Goal: Navigation & Orientation: Find specific page/section

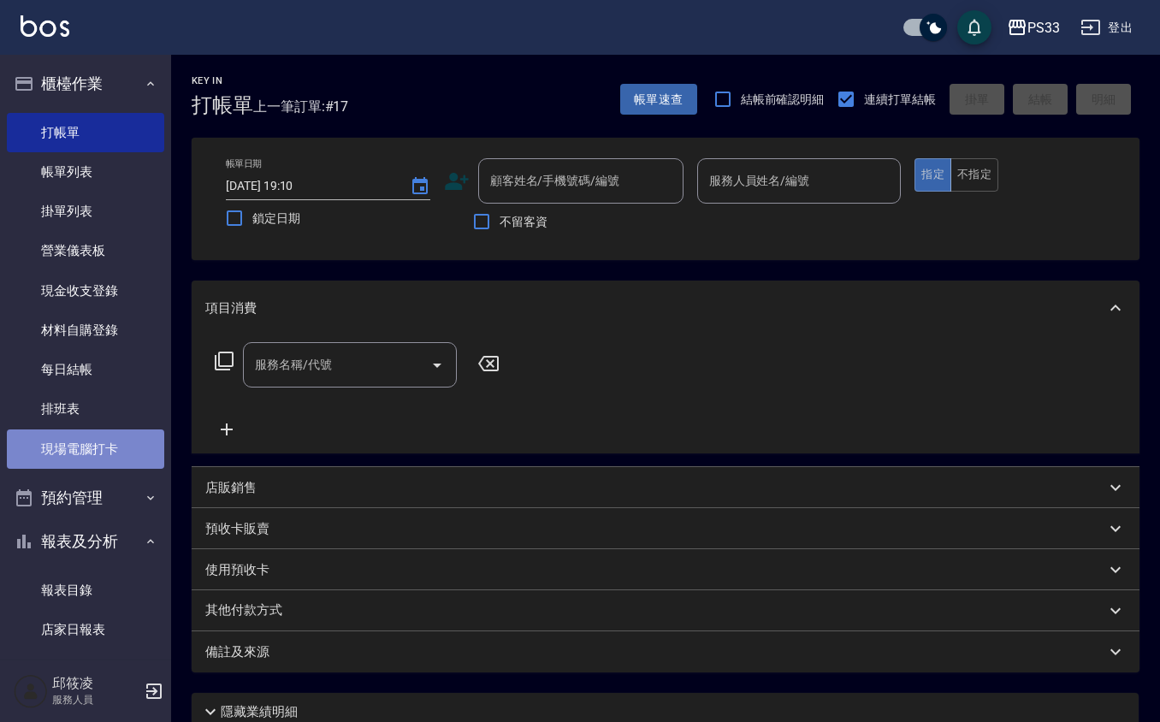
click at [118, 440] on link "現場電腦打卡" at bounding box center [85, 449] width 157 height 39
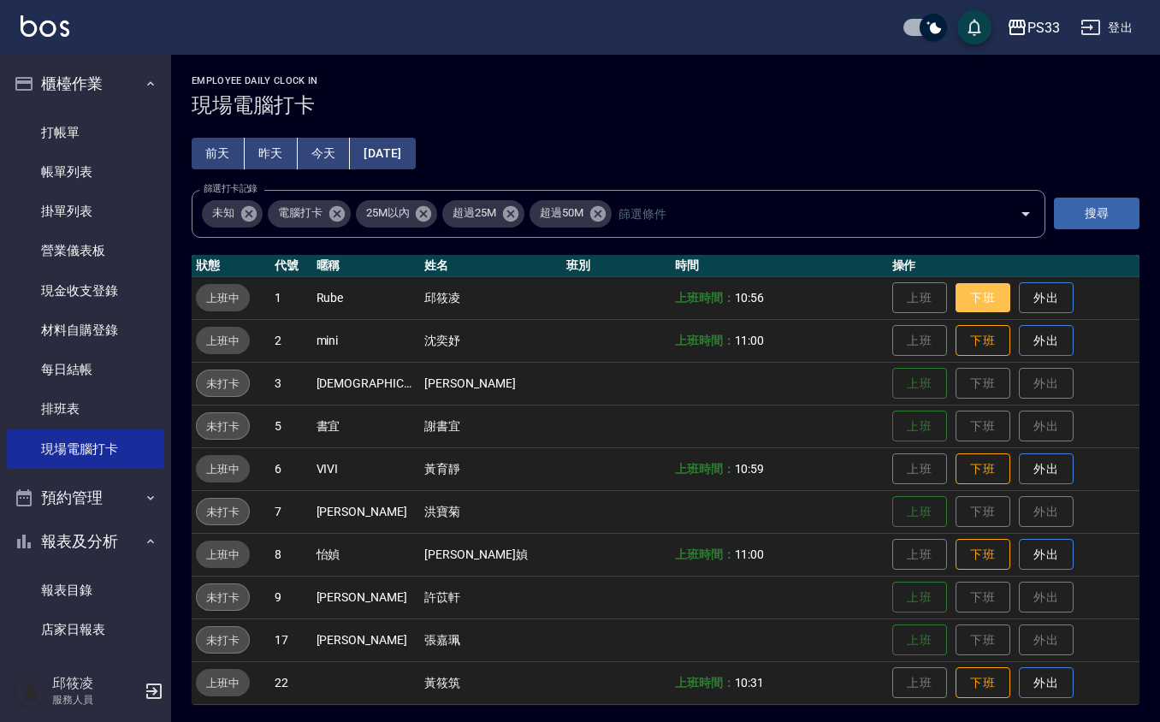
click at [970, 306] on button "下班" at bounding box center [983, 298] width 55 height 30
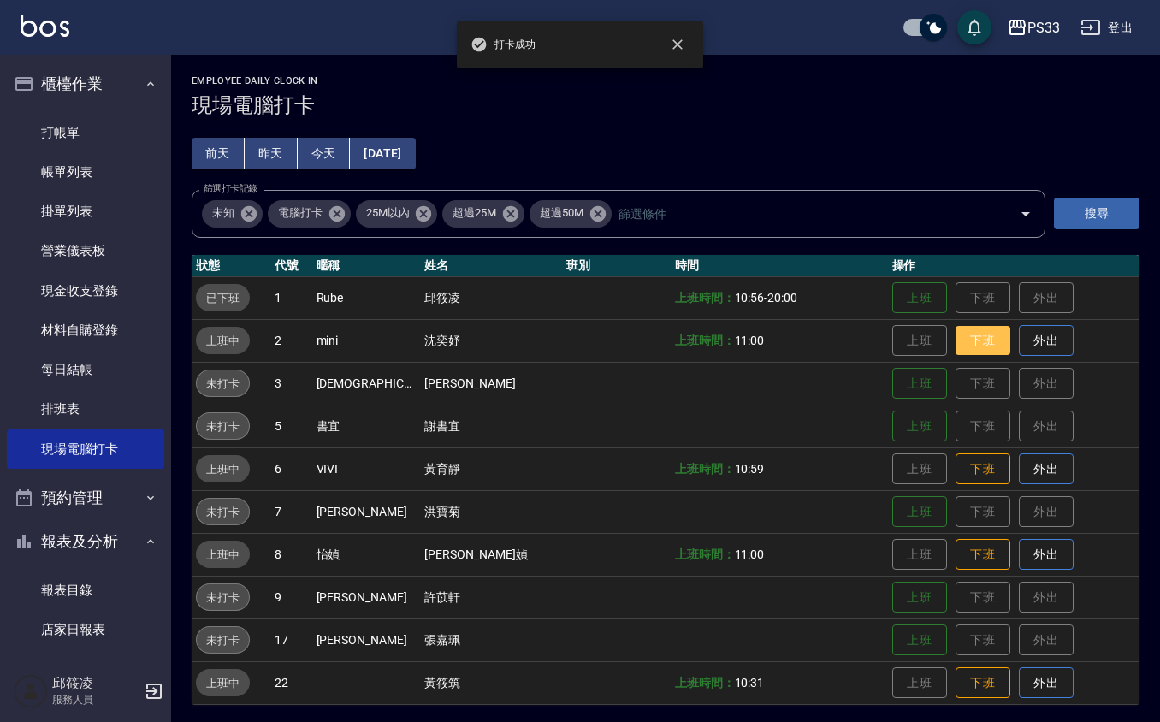
click at [964, 339] on button "下班" at bounding box center [983, 341] width 55 height 30
click at [970, 470] on button "下班" at bounding box center [983, 469] width 55 height 30
click at [972, 549] on button "下班" at bounding box center [983, 555] width 55 height 30
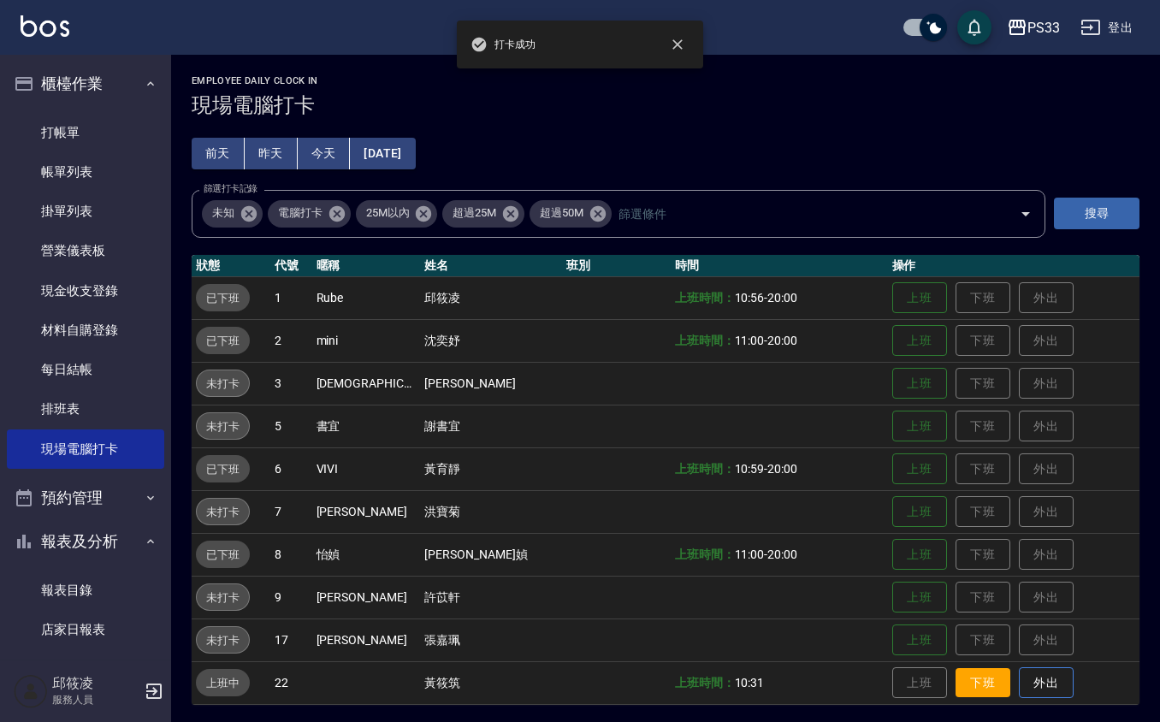
click at [970, 685] on button "下班" at bounding box center [983, 683] width 55 height 30
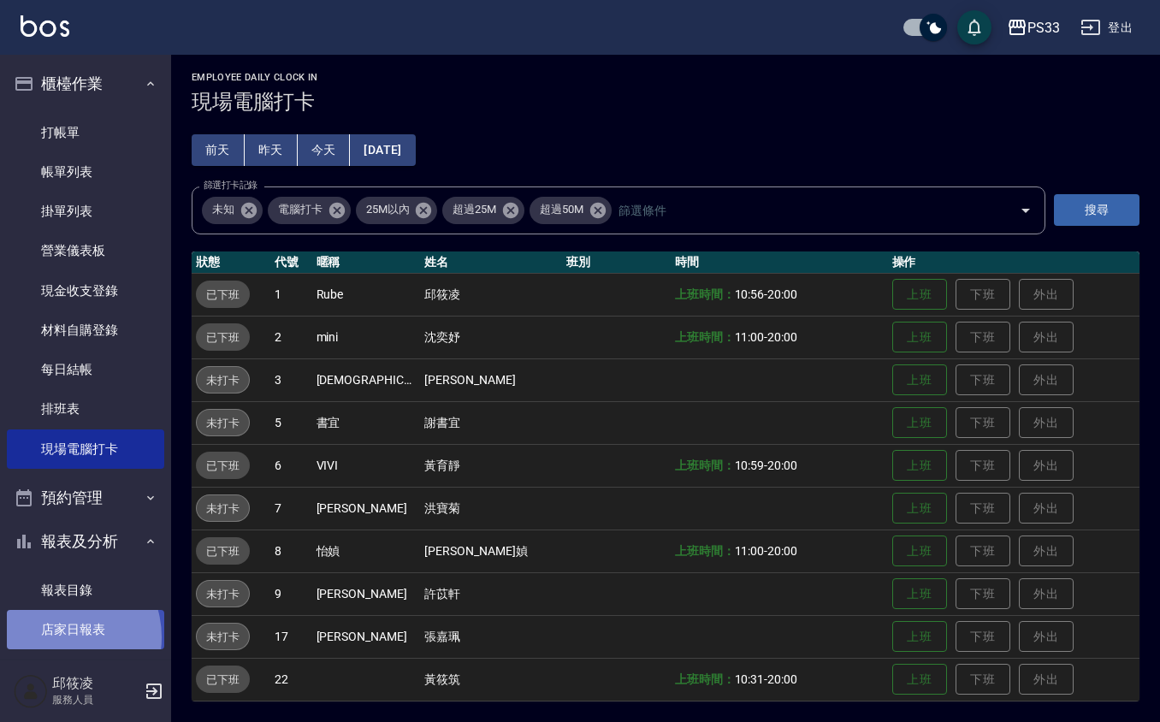
click at [60, 637] on link "店家日報表" at bounding box center [85, 629] width 157 height 39
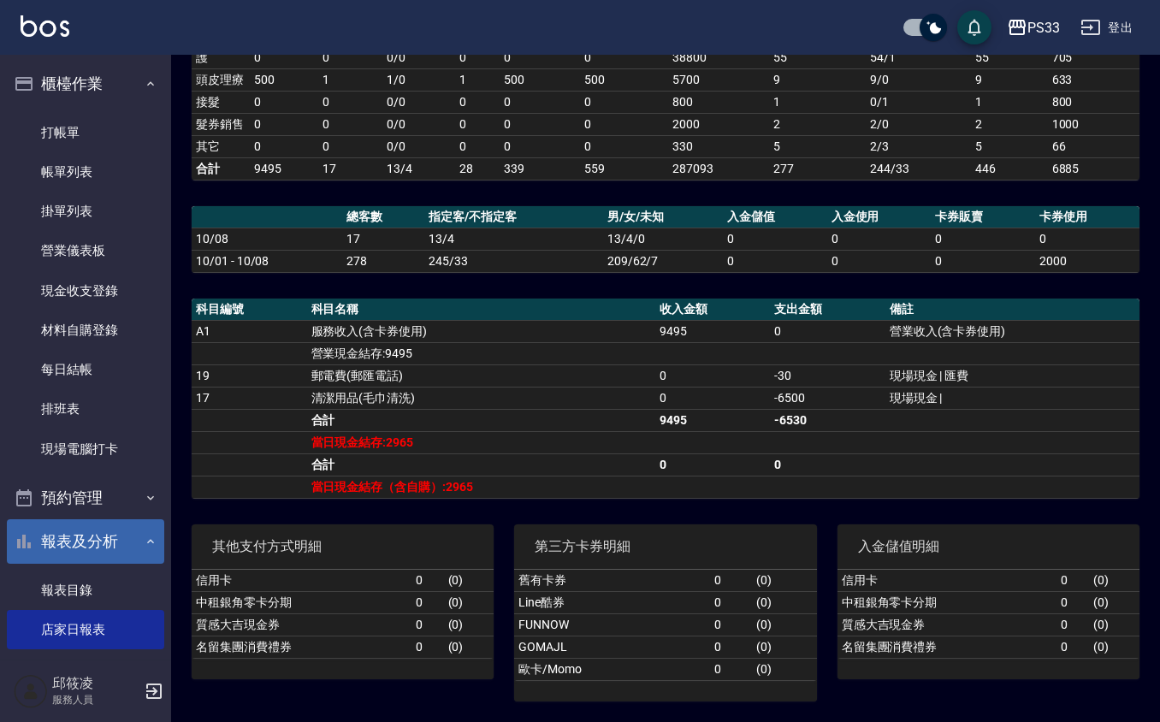
scroll to position [456, 0]
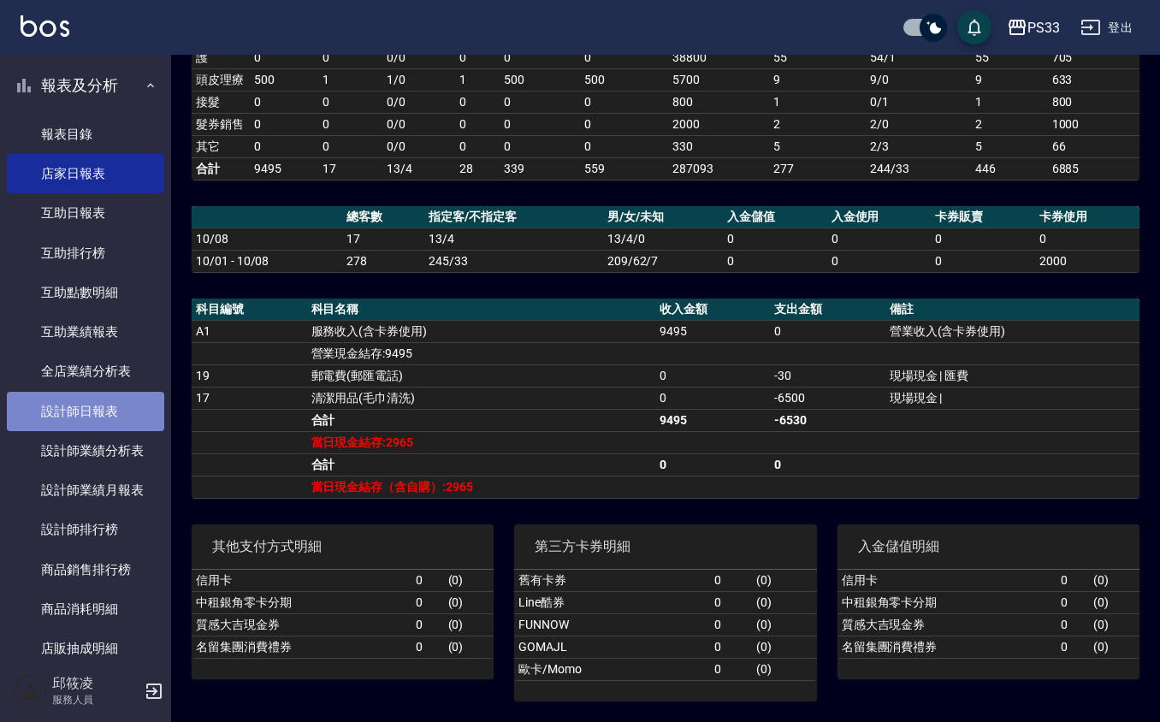
click at [92, 406] on link "設計師日報表" at bounding box center [85, 411] width 157 height 39
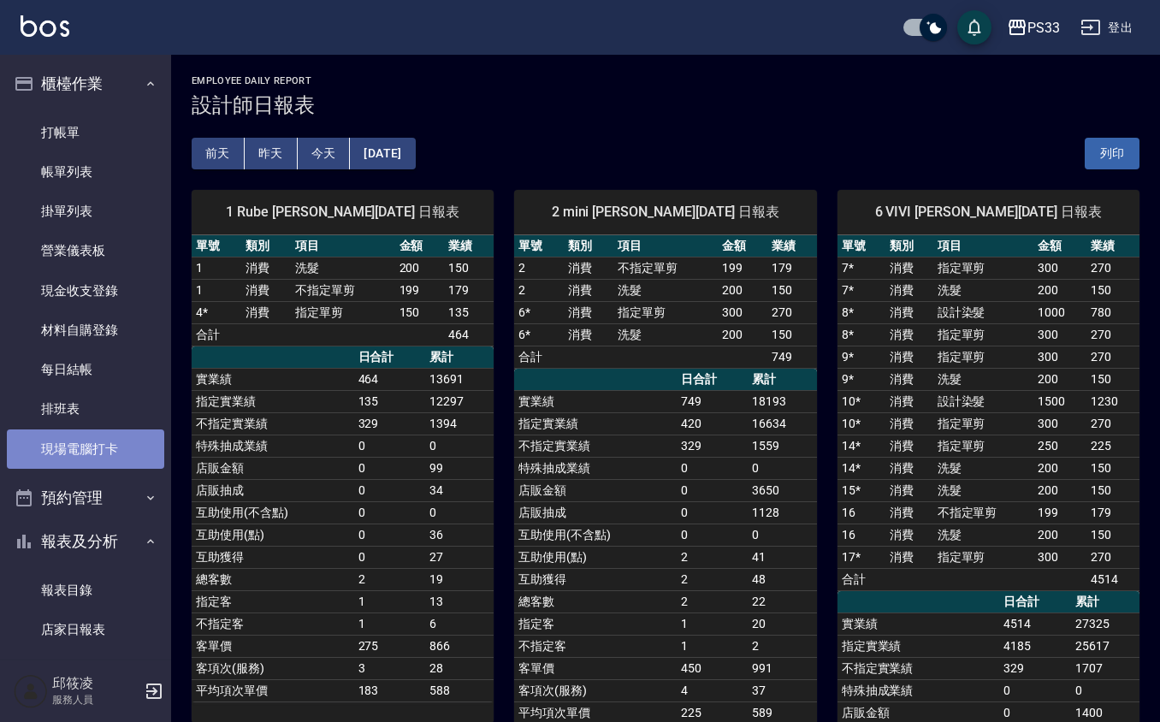
click at [121, 432] on link "現場電腦打卡" at bounding box center [85, 449] width 157 height 39
